Goal: Find contact information: Find contact information

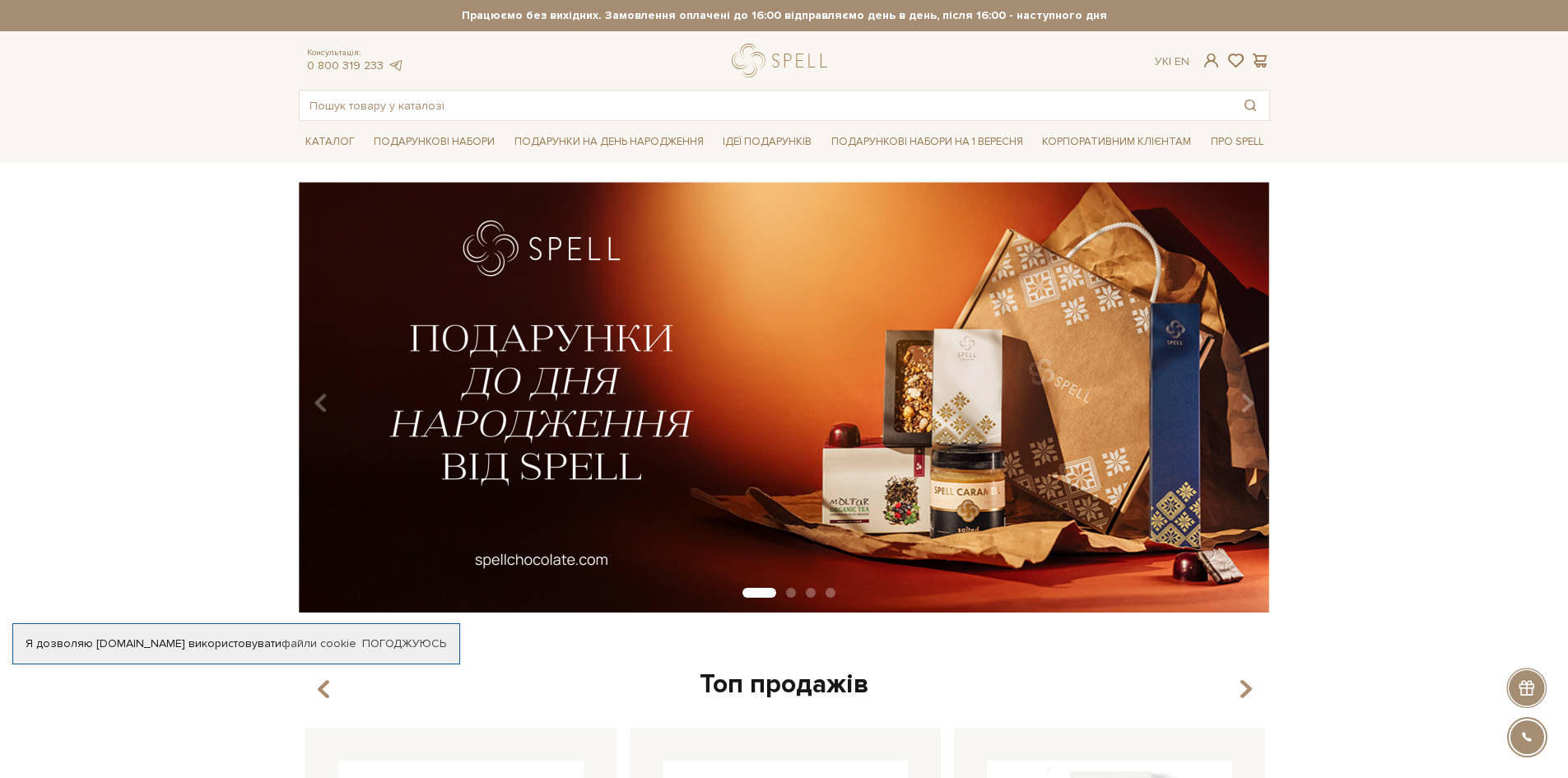
drag, startPoint x: 0, startPoint y: 0, endPoint x: 1375, endPoint y: 476, distance: 1455.1
click at [1375, 476] on div "slide 2 of 4" at bounding box center [784, 391] width 1568 height 419
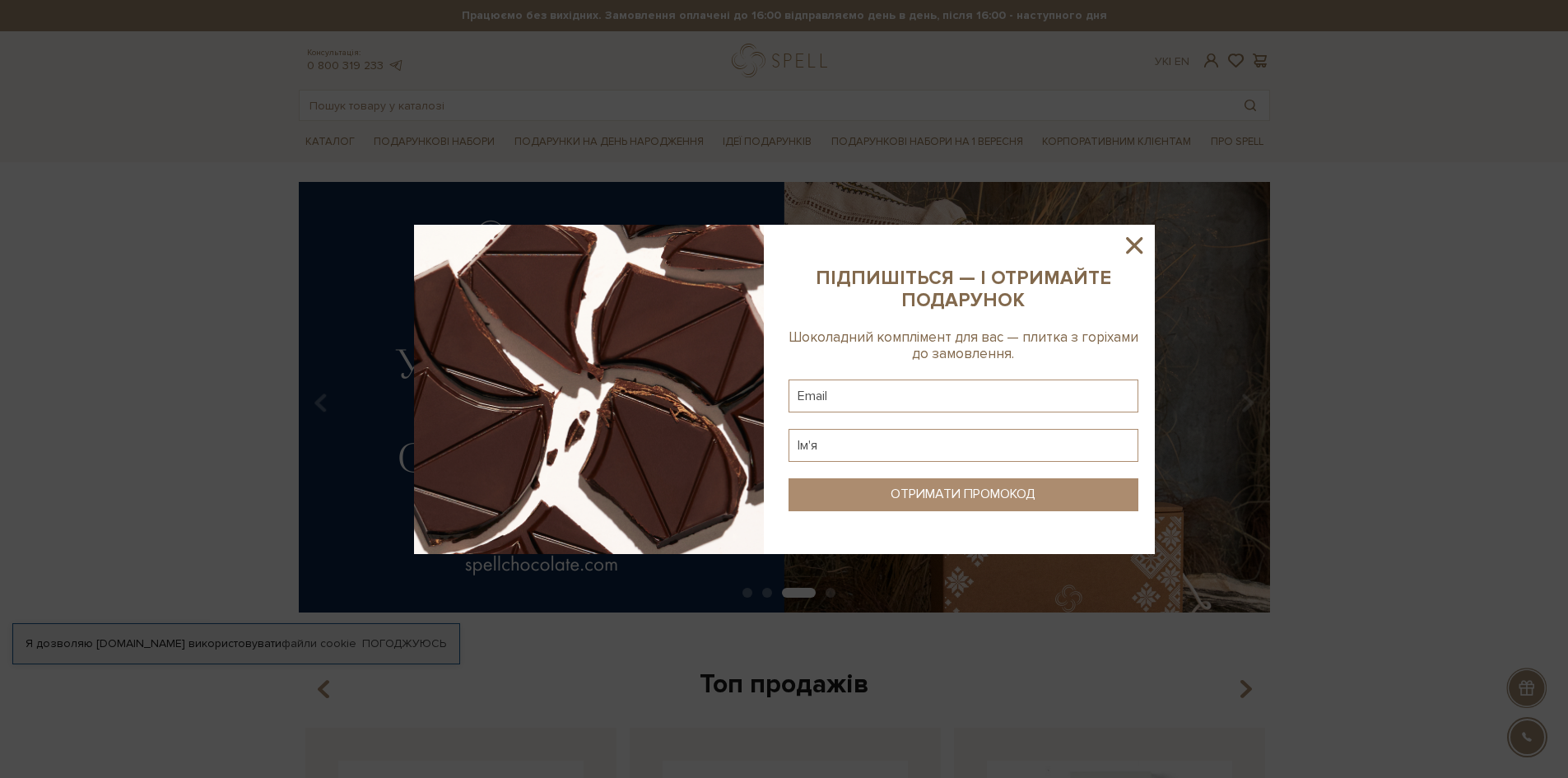
click at [1125, 249] on icon at bounding box center [1133, 245] width 28 height 28
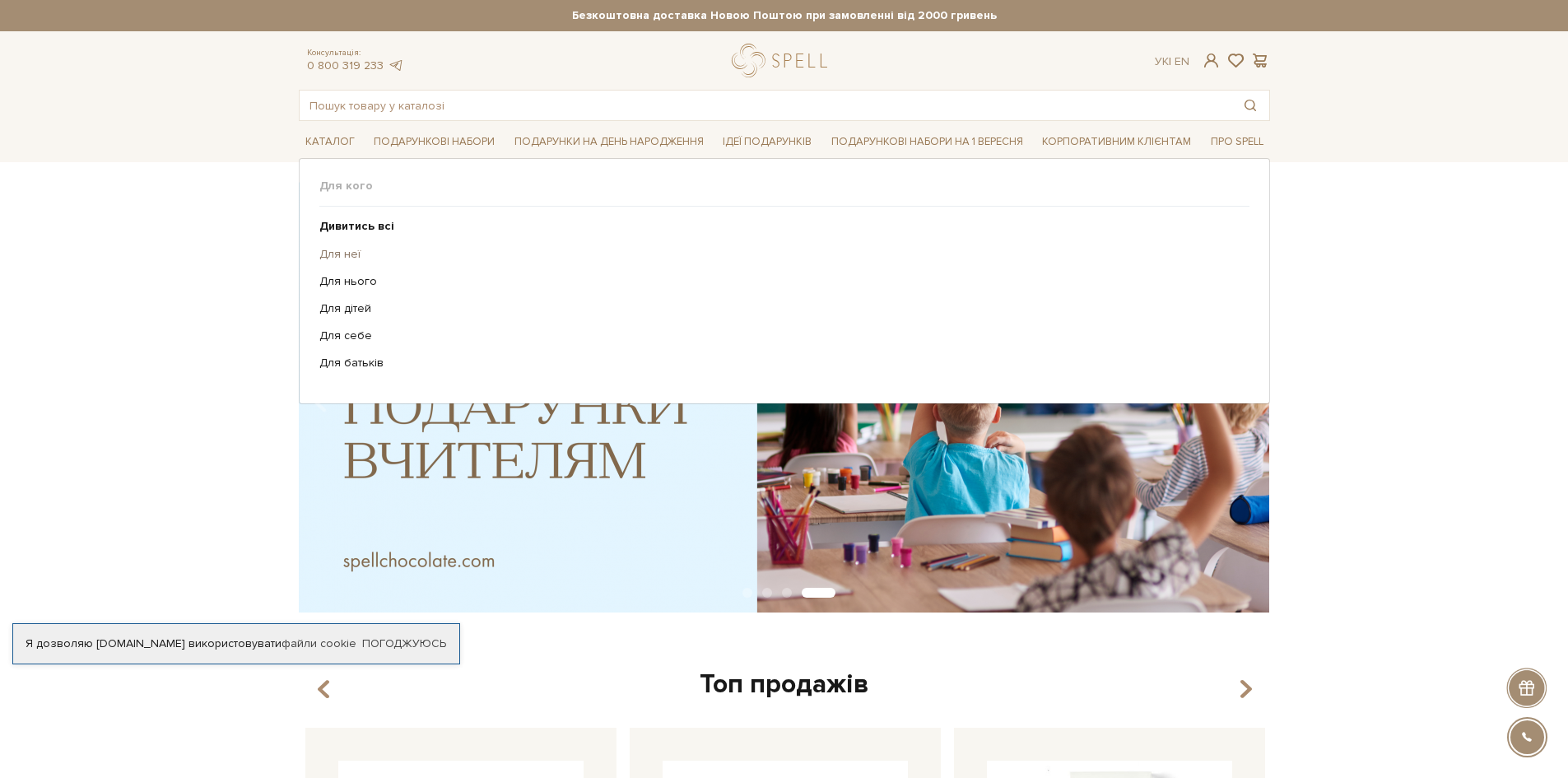
click at [347, 253] on link "Для неї" at bounding box center [778, 254] width 918 height 15
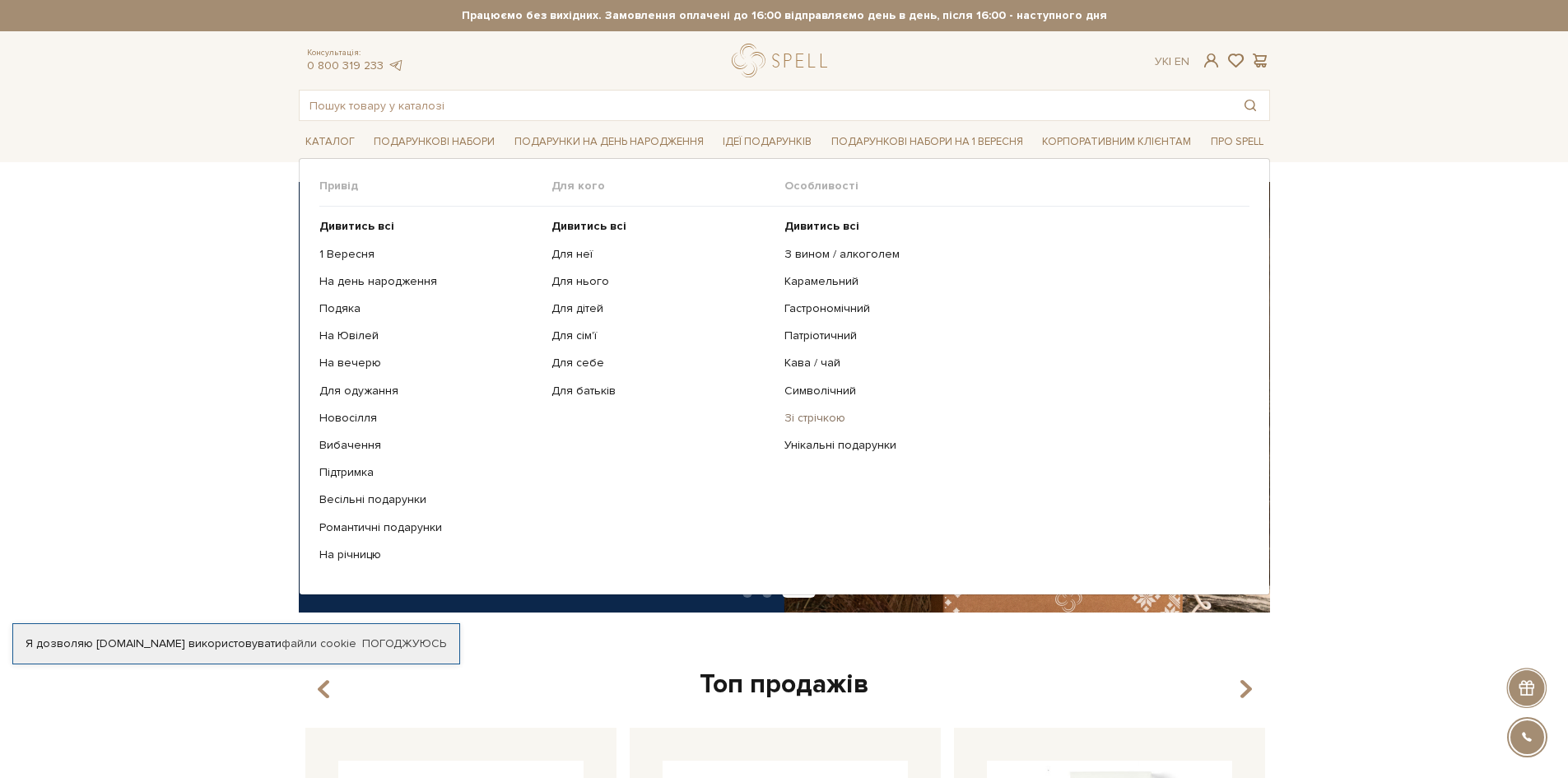
drag, startPoint x: 803, startPoint y: 147, endPoint x: 1053, endPoint y: 414, distance: 365.8
click at [1053, 414] on link "Зі стрічкою" at bounding box center [1010, 418] width 453 height 15
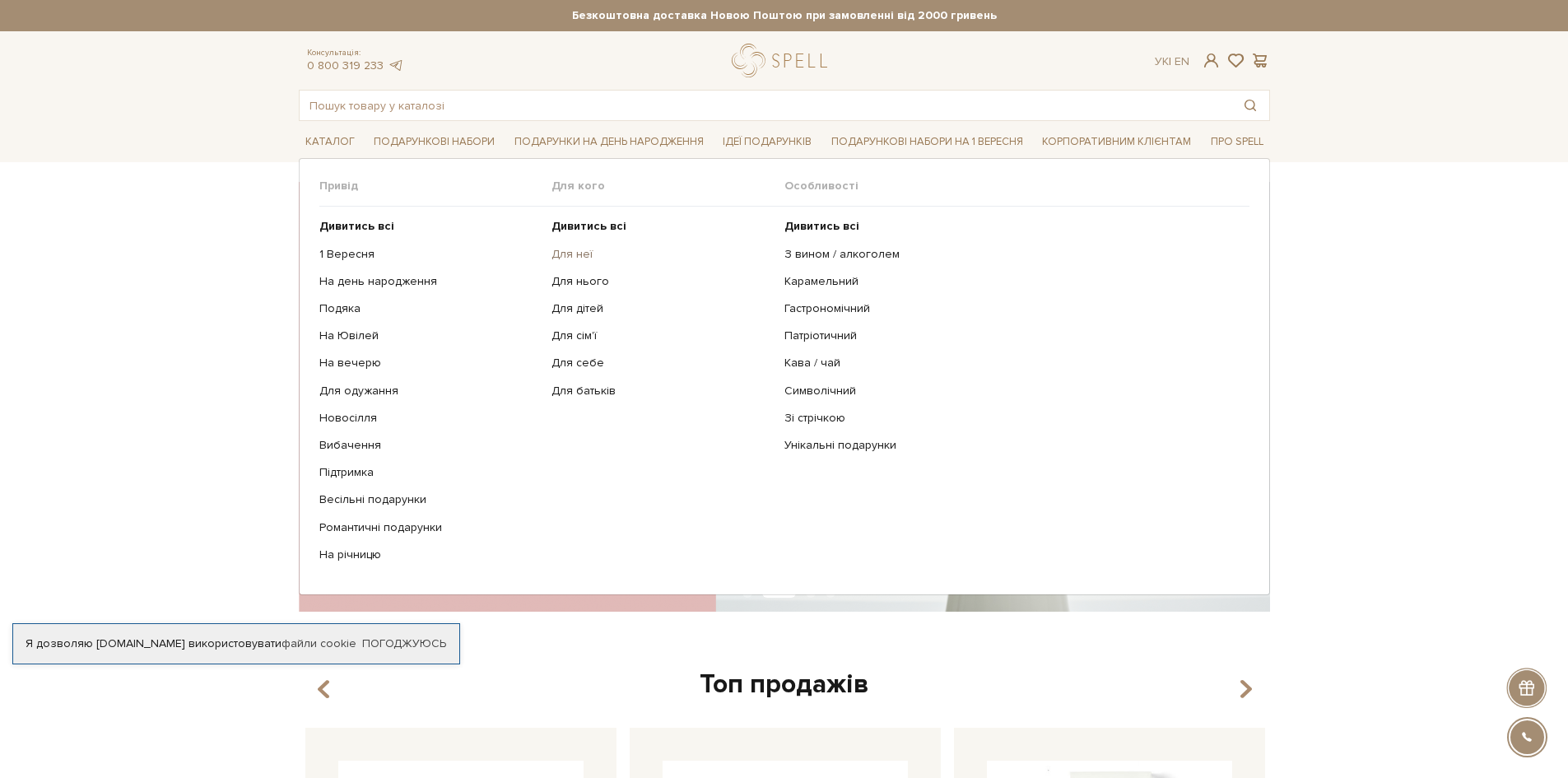
click at [568, 250] on link "Для неї" at bounding box center [662, 254] width 221 height 15
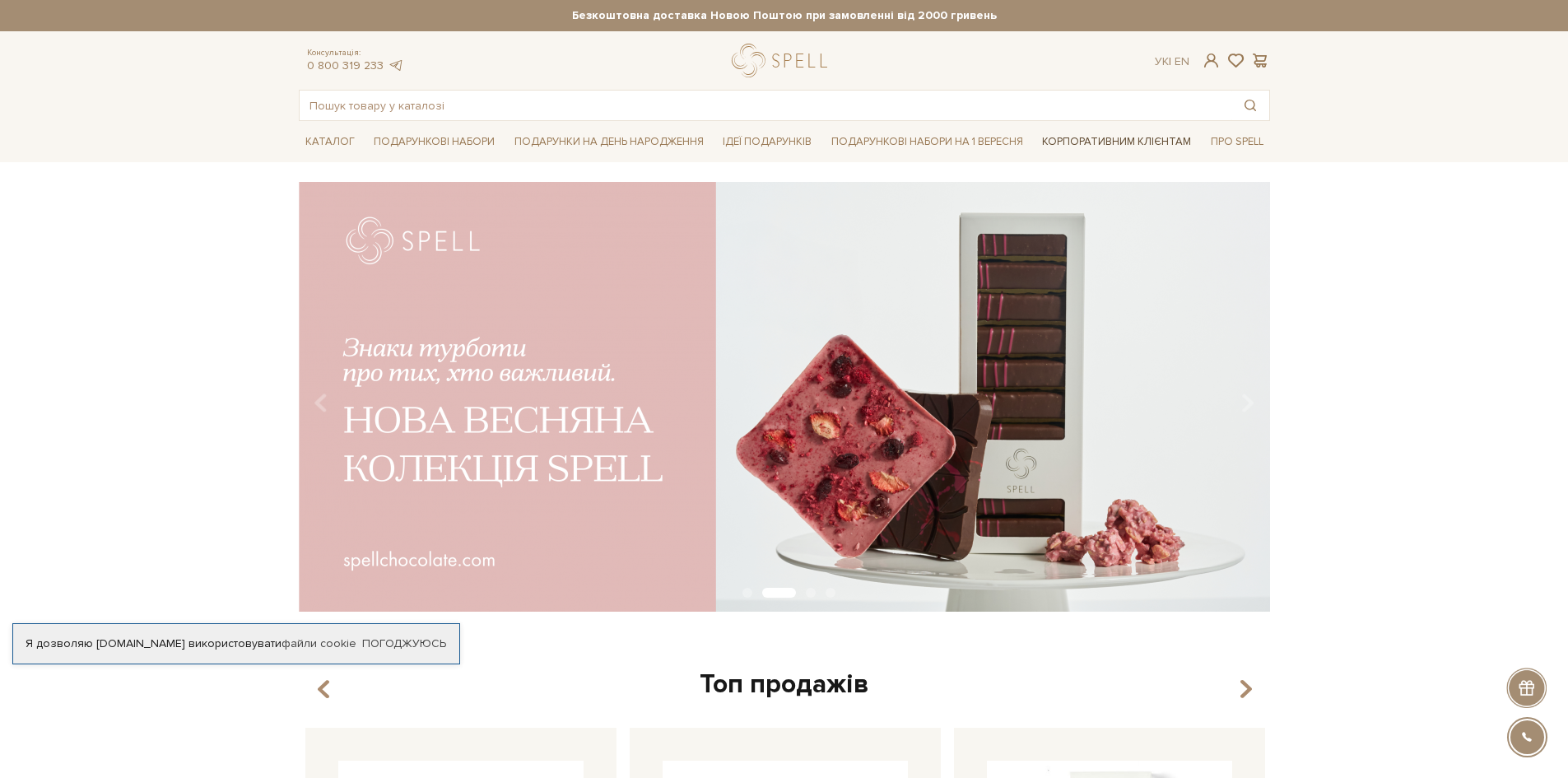
click at [1106, 142] on link "Корпоративним клієнтам" at bounding box center [1116, 141] width 162 height 28
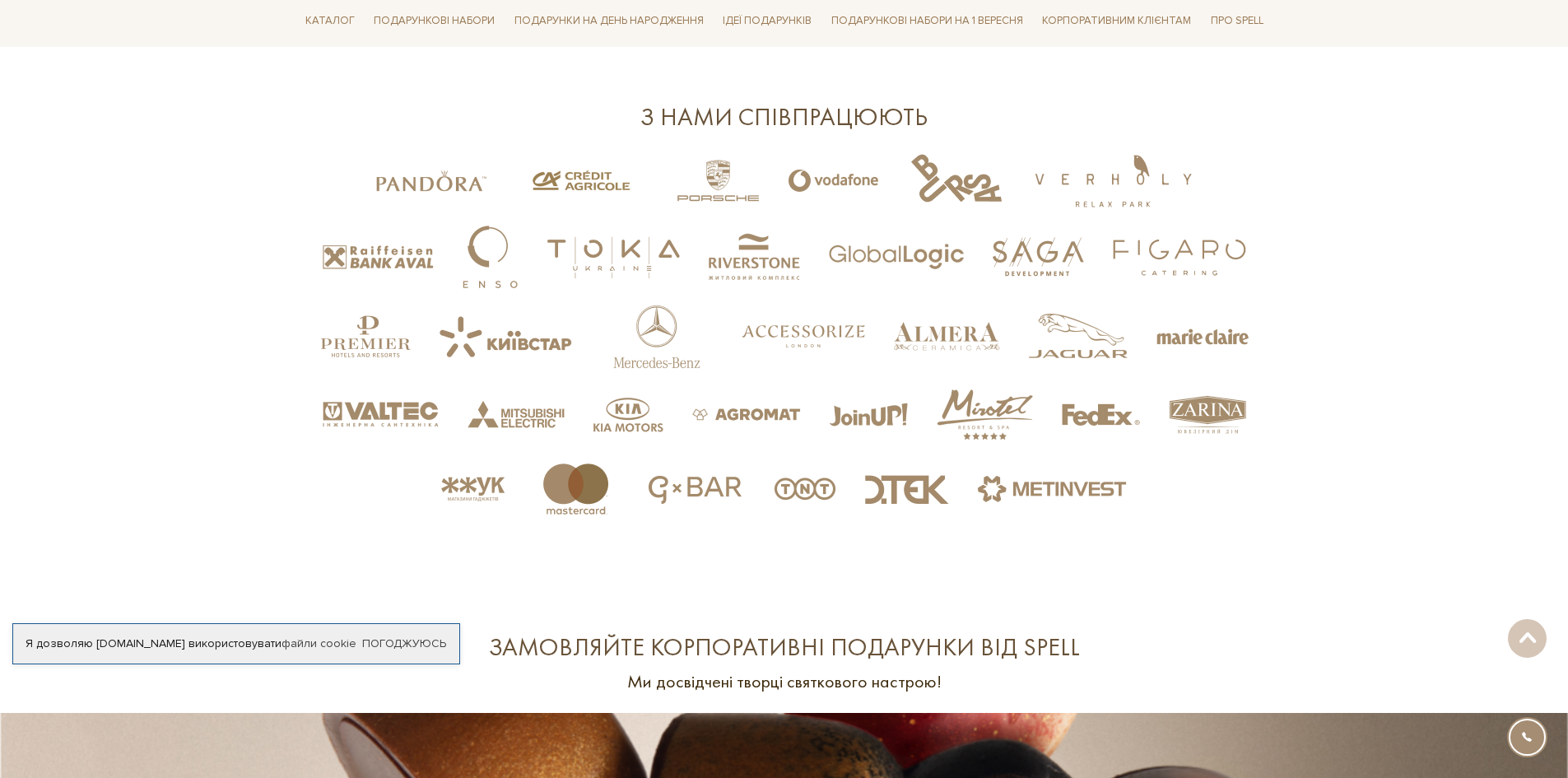
scroll to position [3704, 0]
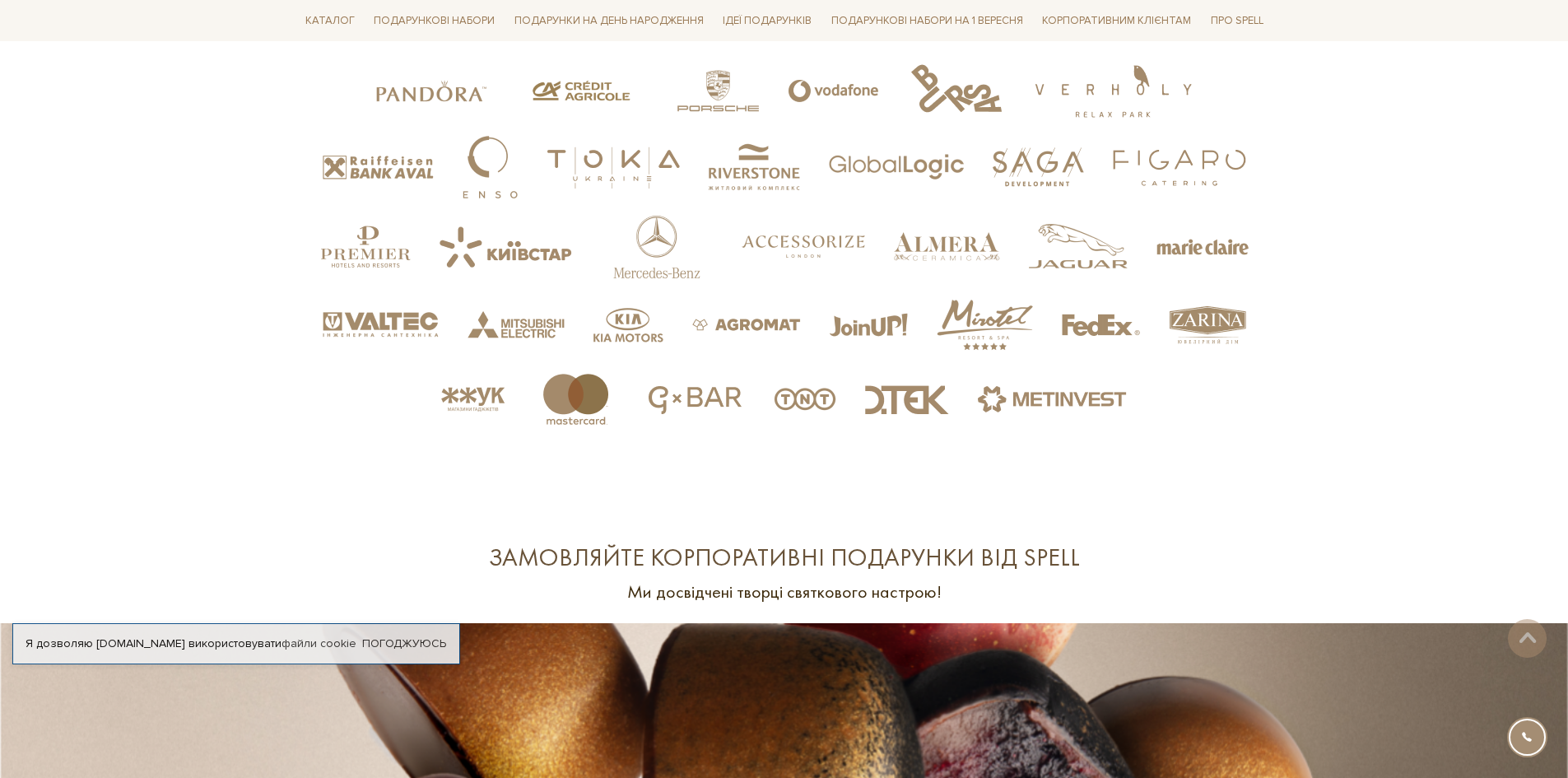
drag, startPoint x: 1268, startPoint y: 300, endPoint x: 1395, endPoint y: 239, distance: 140.9
click at [1395, 239] on section "З нами співпрацюють" at bounding box center [784, 222] width 1568 height 530
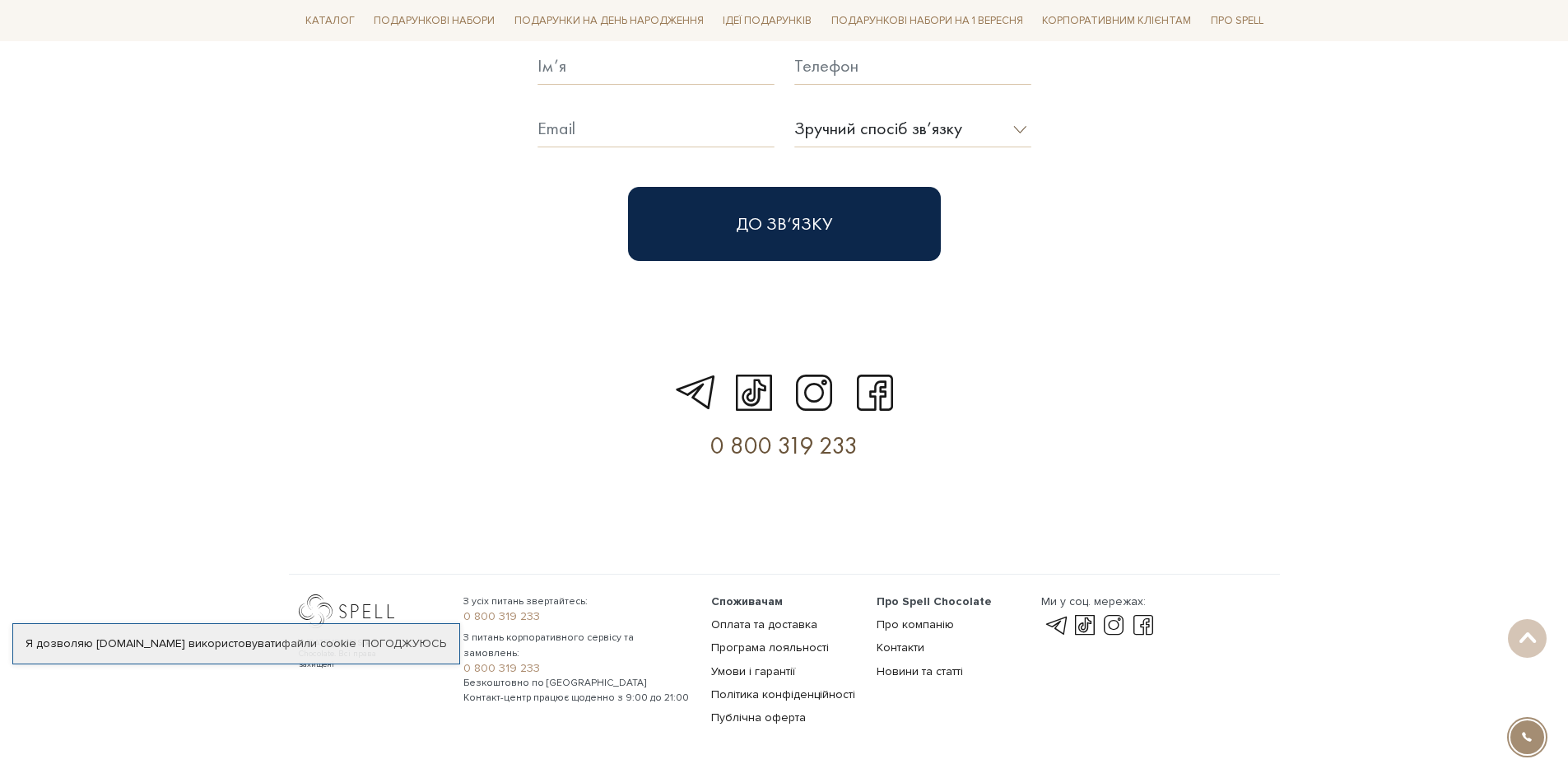
scroll to position [4673, 0]
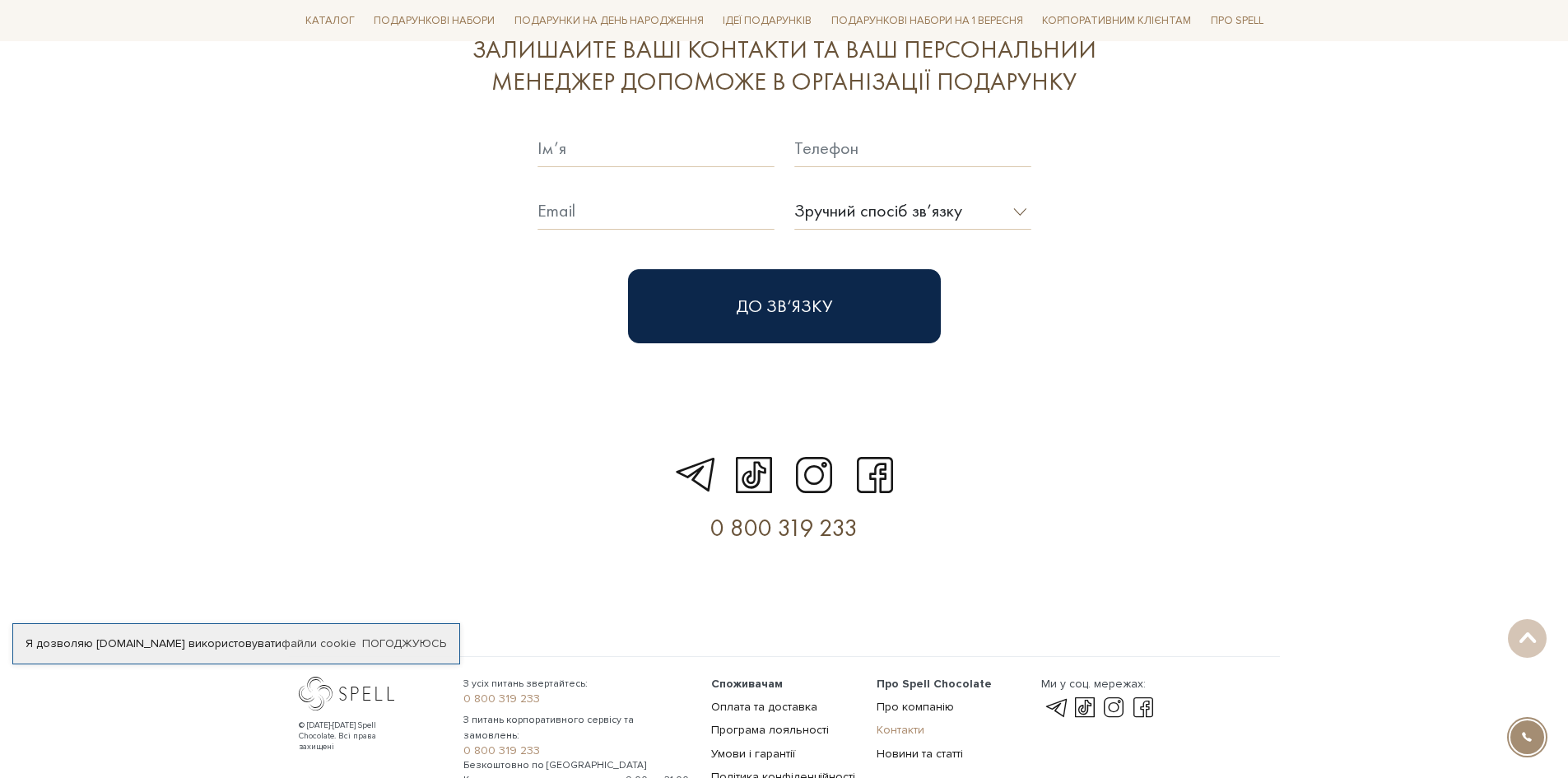
click at [893, 723] on link "Контакти" at bounding box center [901, 730] width 48 height 14
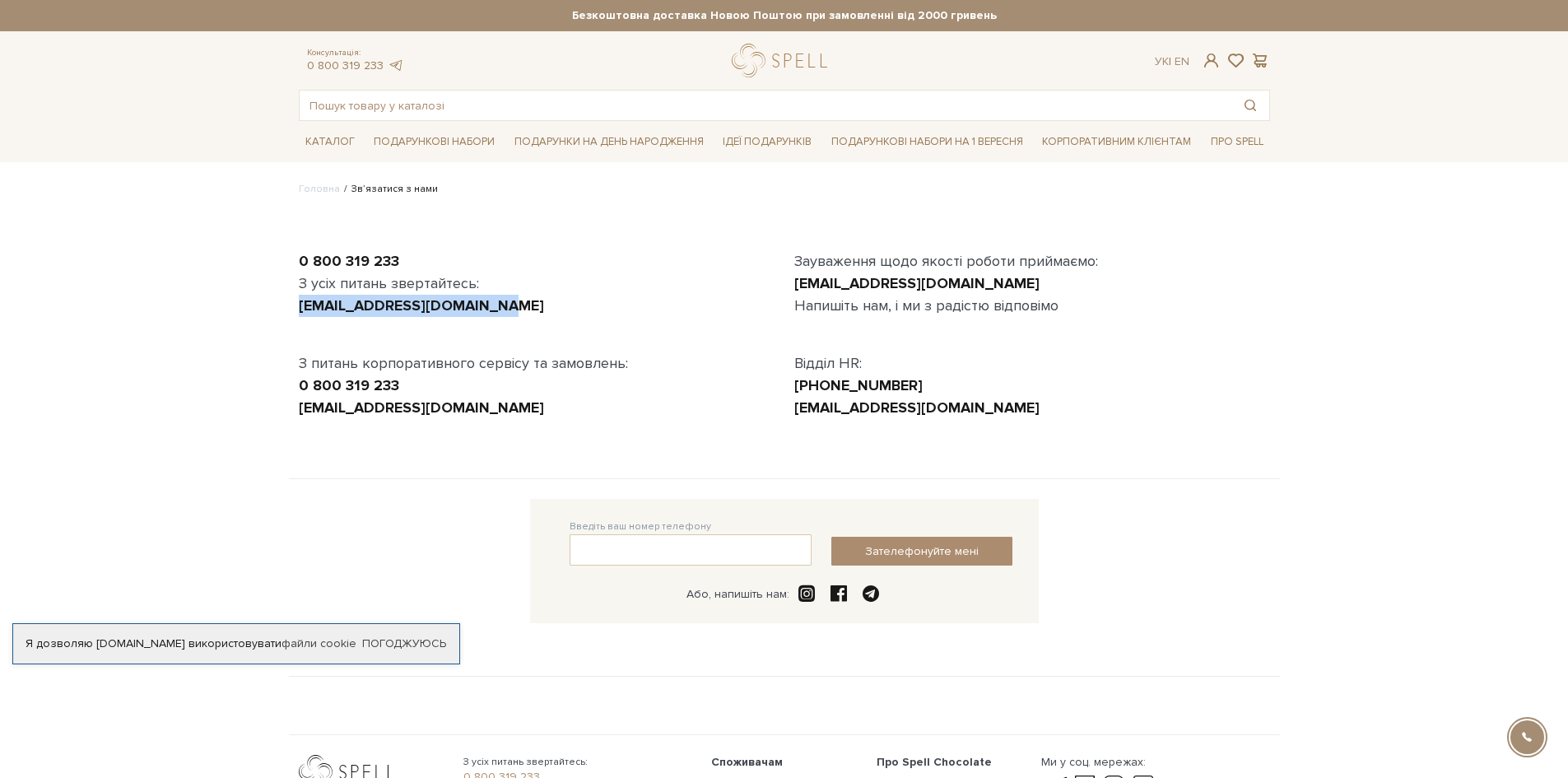
drag, startPoint x: 480, startPoint y: 307, endPoint x: 276, endPoint y: 307, distance: 204.0
click at [276, 307] on body "Подарункові набори SALE Корпоративним клієнтам Доставка і оплата Консультація: …" at bounding box center [784, 455] width 1568 height 911
copy link "[EMAIL_ADDRESS][DOMAIN_NAME]"
click at [657, 329] on p at bounding box center [536, 328] width 476 height 22
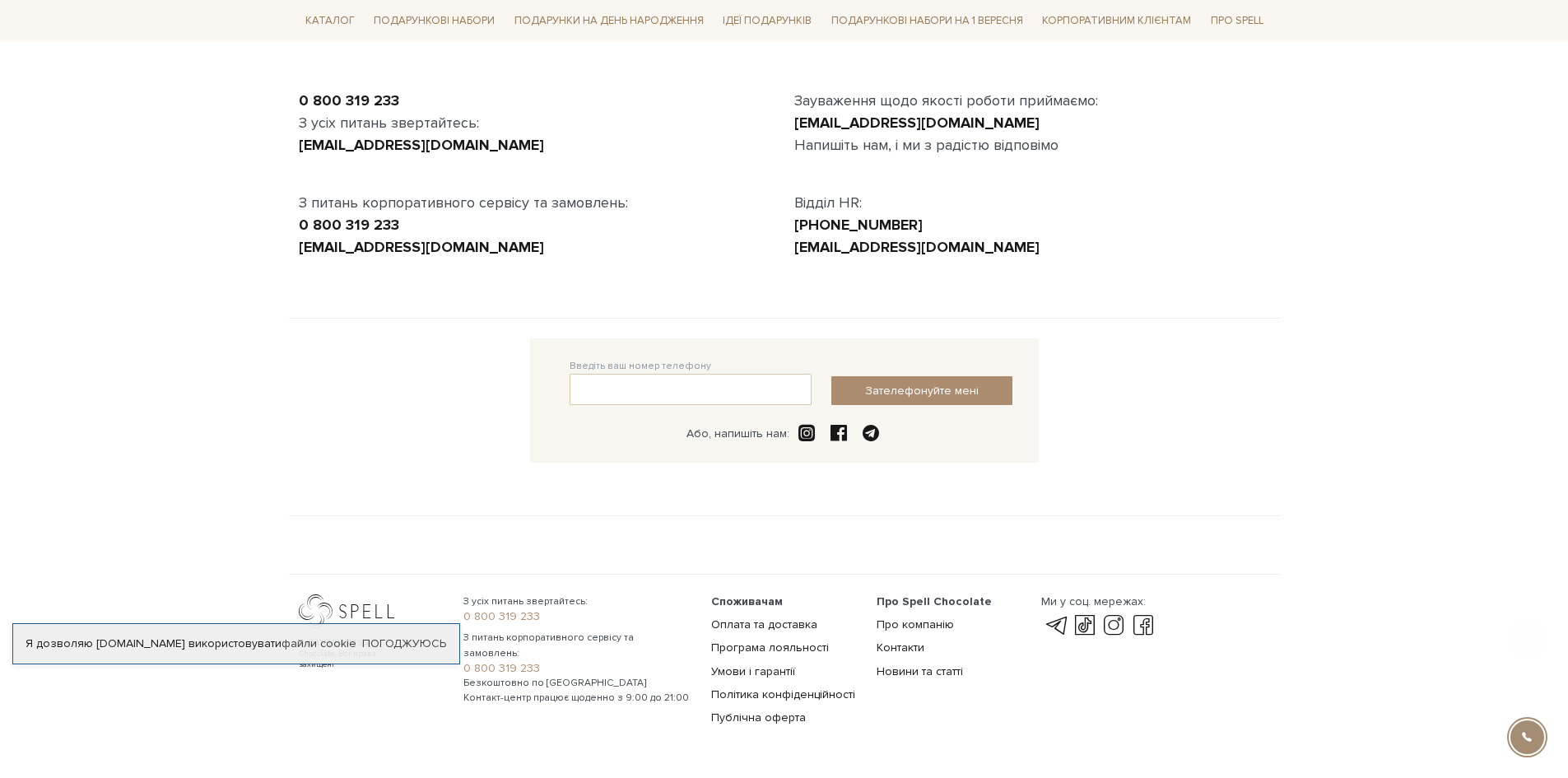
scroll to position [165, 0]
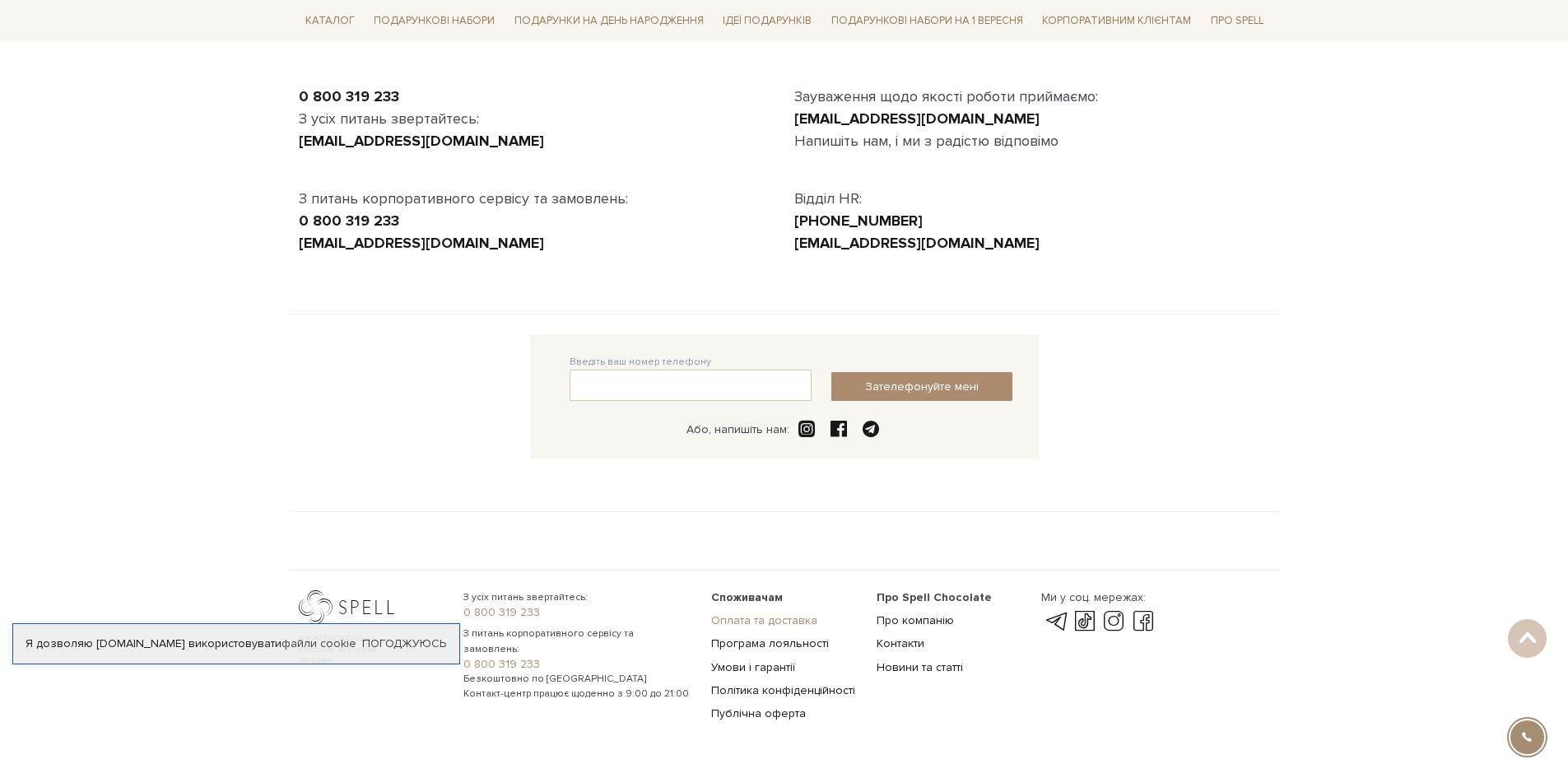
click at [751, 622] on link "Оплата та доставка" at bounding box center [764, 620] width 106 height 14
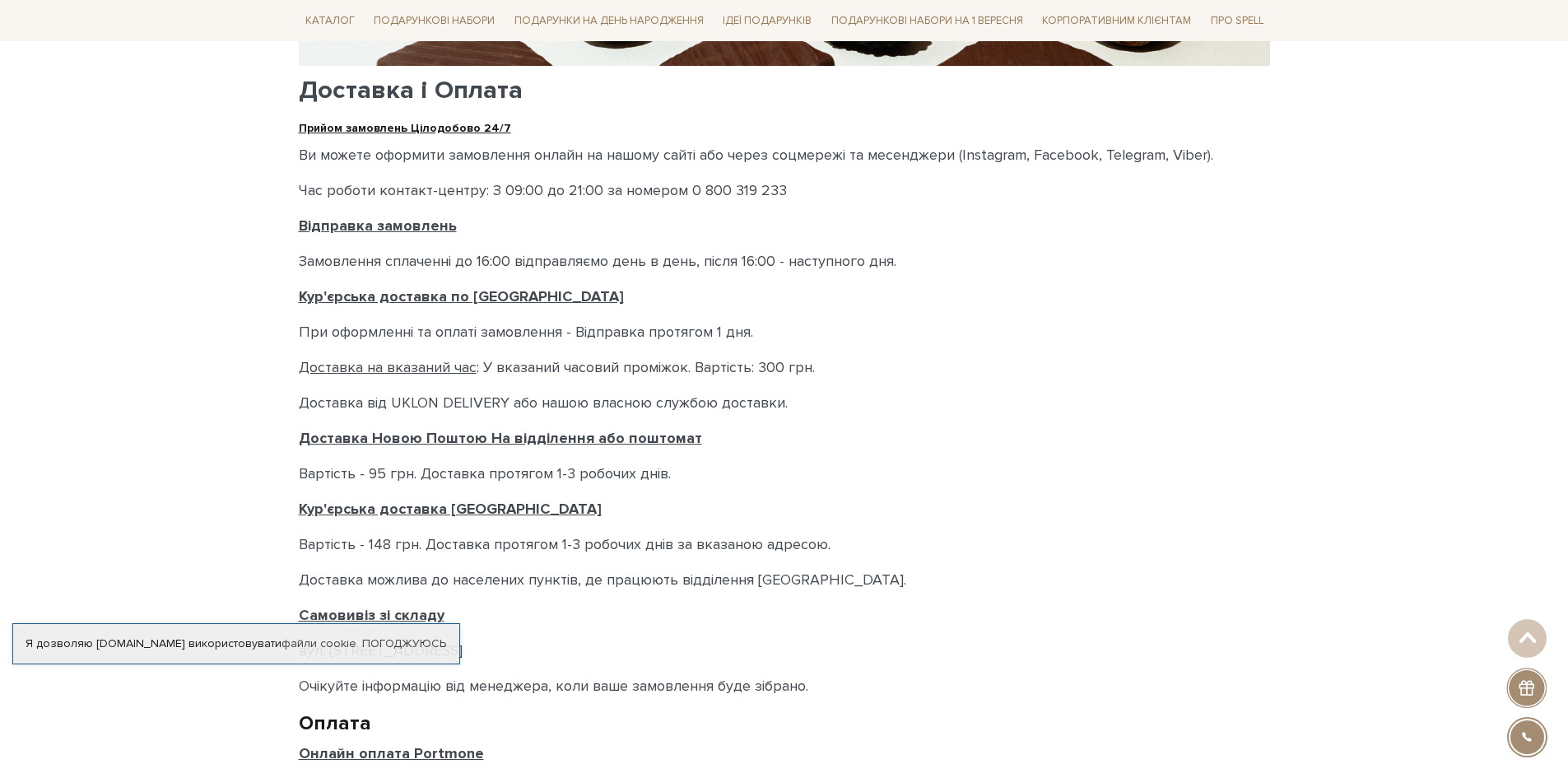
scroll to position [165, 0]
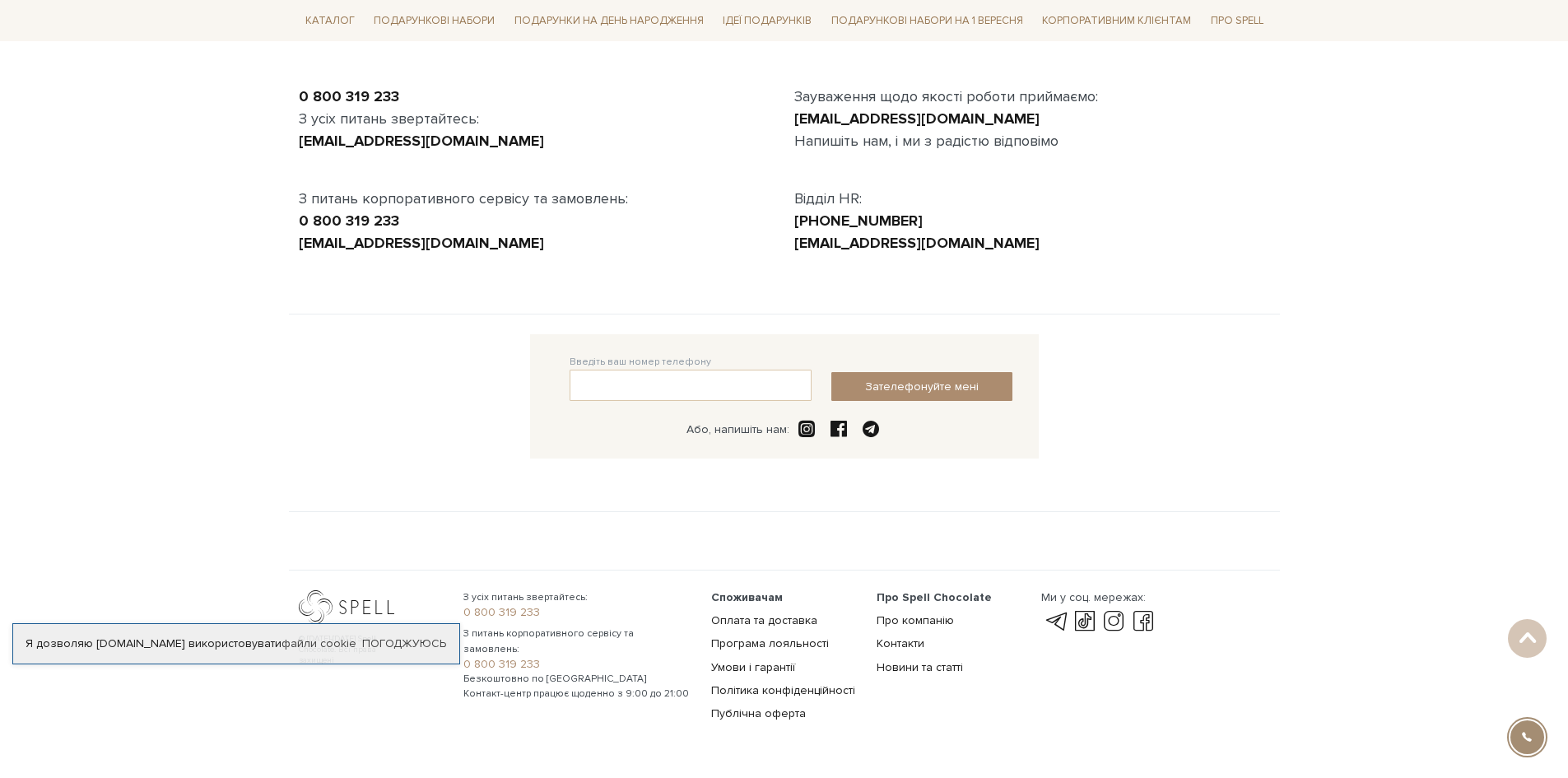
click at [1177, 488] on div "Введіть ваш номер телефону Зателефонуйте мені Або, напишіть нам:" at bounding box center [784, 413] width 991 height 157
